Goal: Navigation & Orientation: Find specific page/section

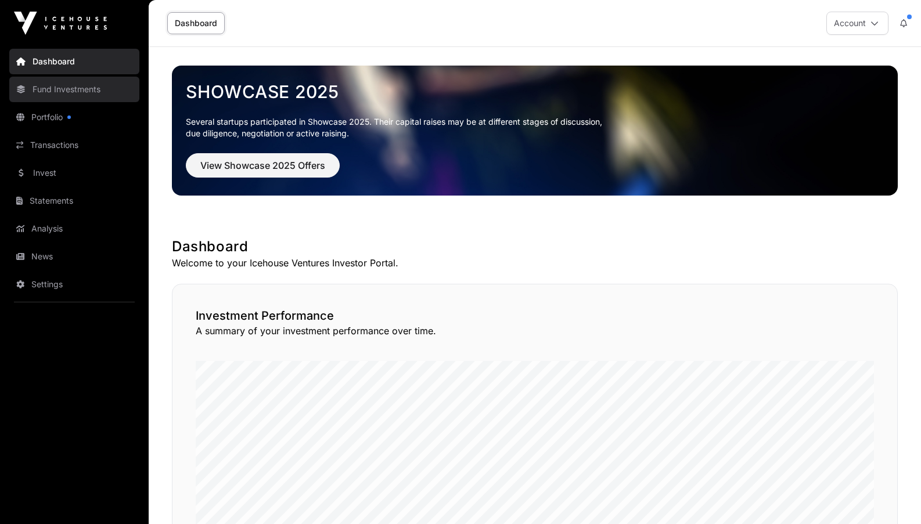
click at [54, 95] on link "Fund Investments" at bounding box center [74, 90] width 130 height 26
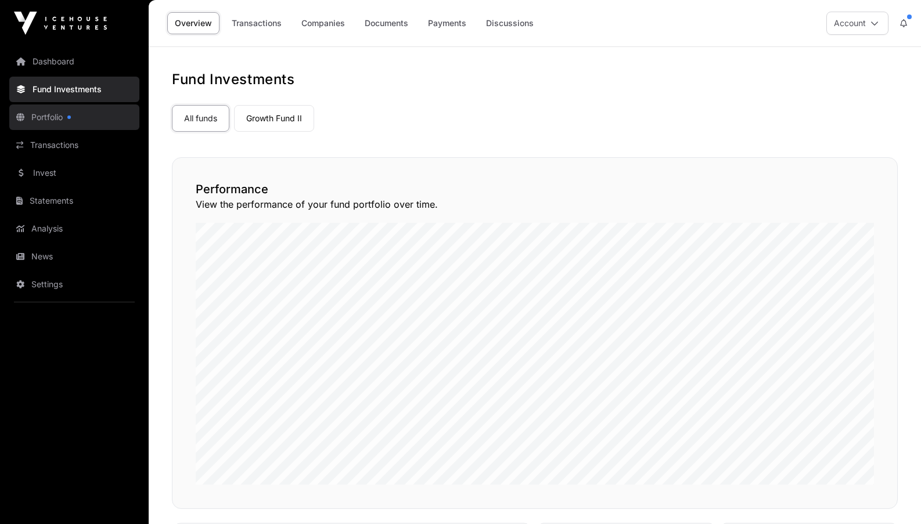
click at [52, 114] on link "Portfolio" at bounding box center [74, 118] width 130 height 26
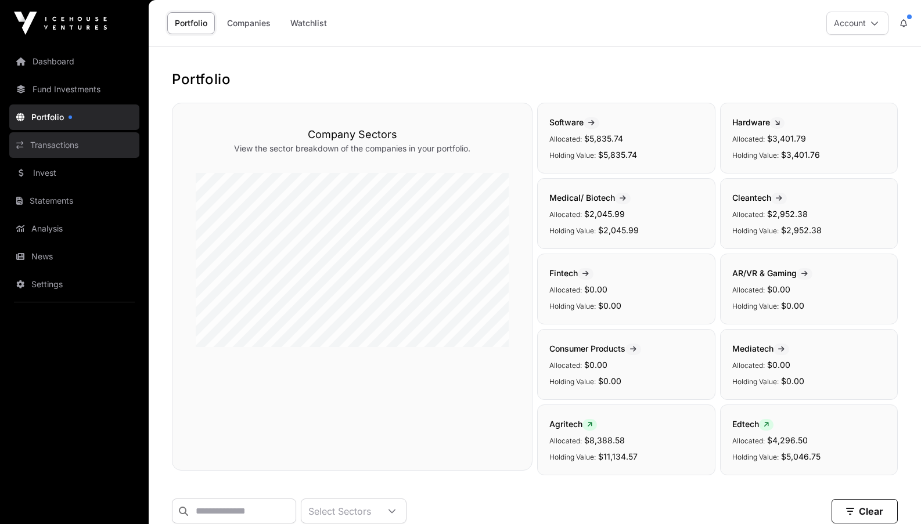
click at [50, 150] on link "Transactions" at bounding box center [74, 145] width 130 height 26
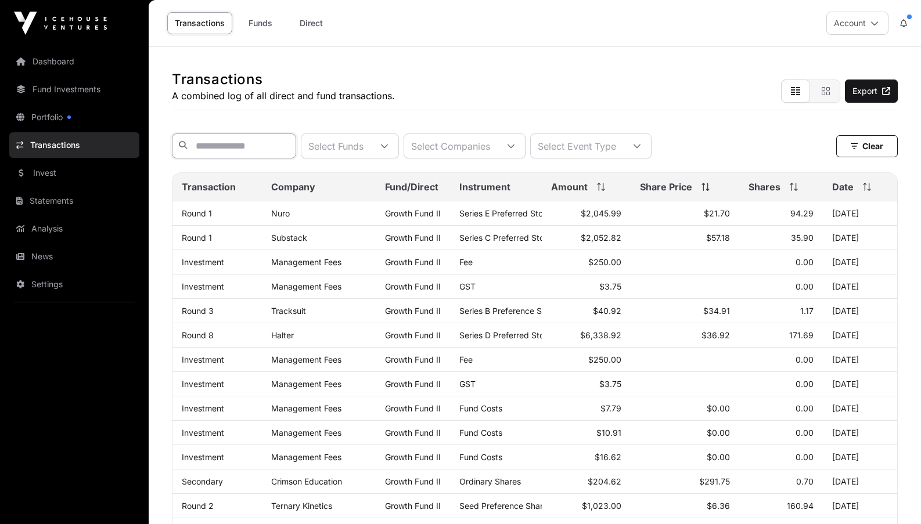
click at [218, 154] on input "text" at bounding box center [234, 146] width 124 height 25
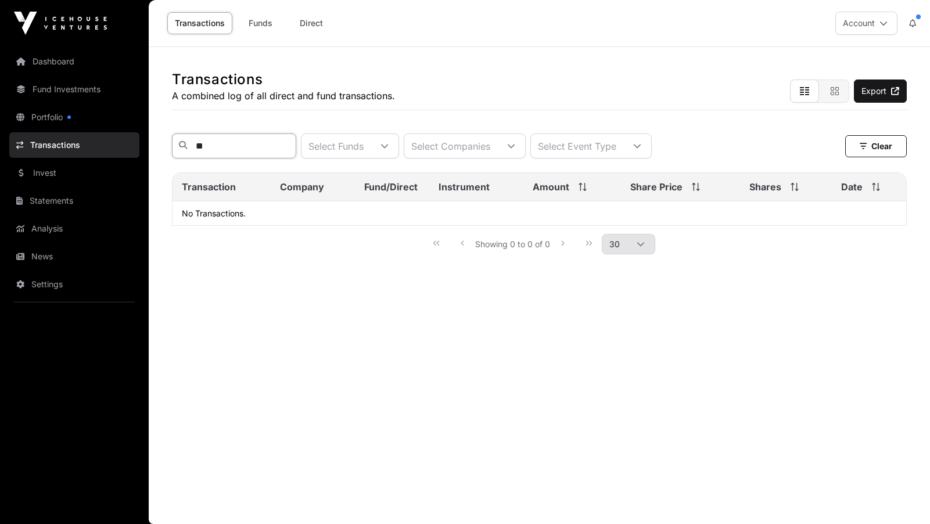
type input "*"
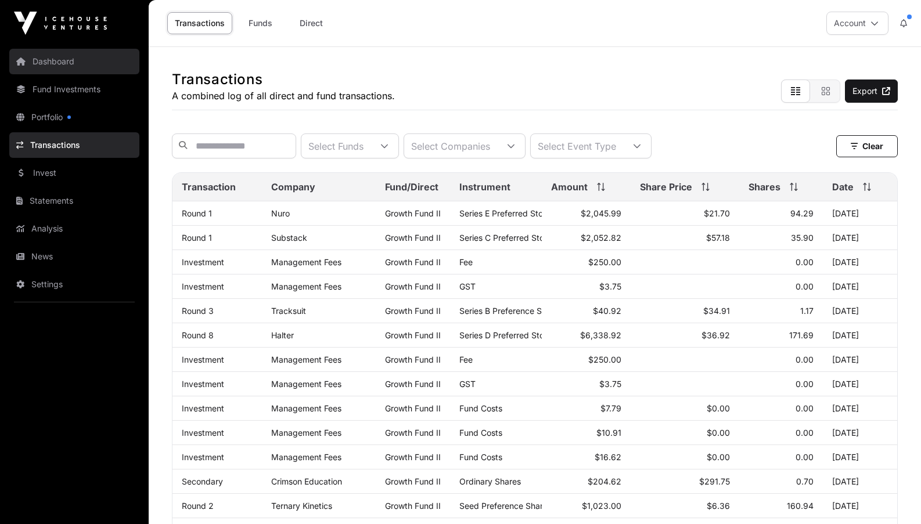
click at [45, 63] on link "Dashboard" at bounding box center [74, 62] width 130 height 26
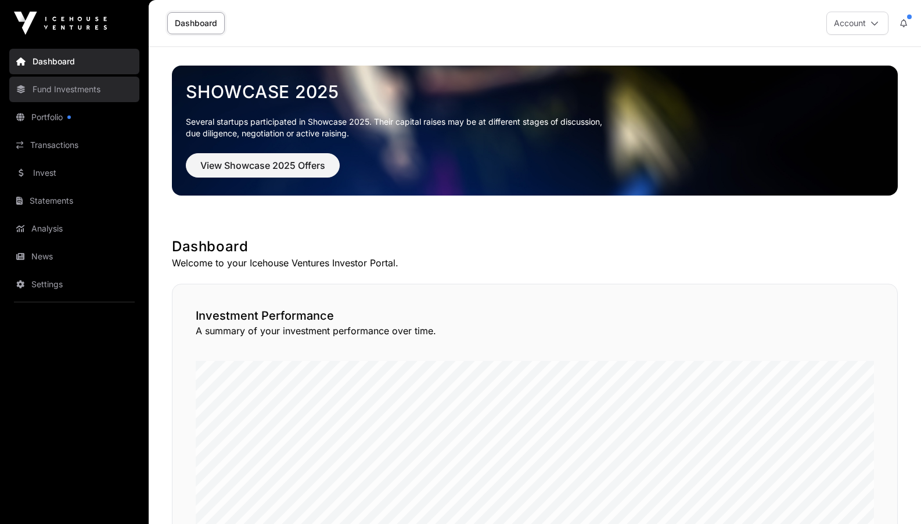
click at [69, 89] on link "Fund Investments" at bounding box center [74, 90] width 130 height 26
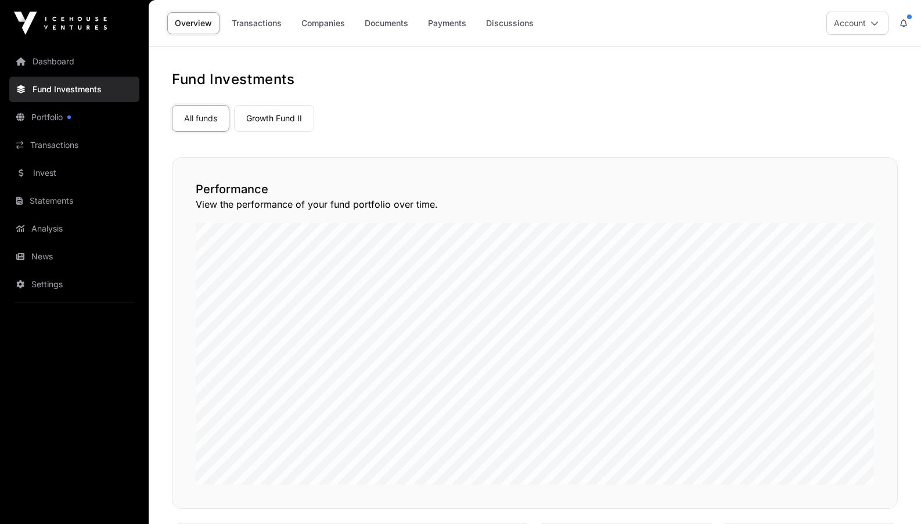
click at [627, 124] on div "All funds Growth Fund II" at bounding box center [535, 115] width 726 height 31
